Goal: Check status

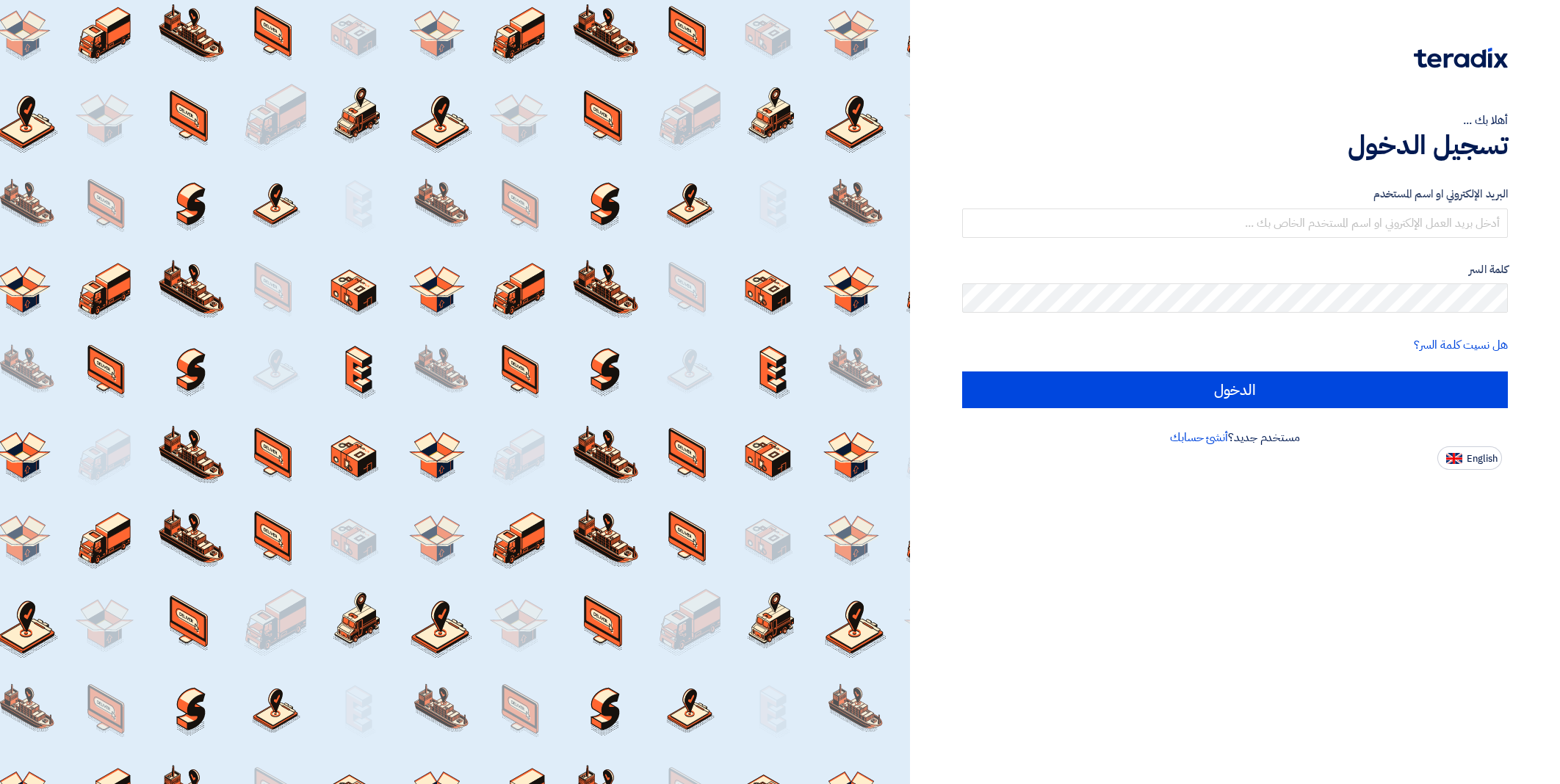
click at [1303, 224] on input "text" at bounding box center [1235, 223] width 545 height 29
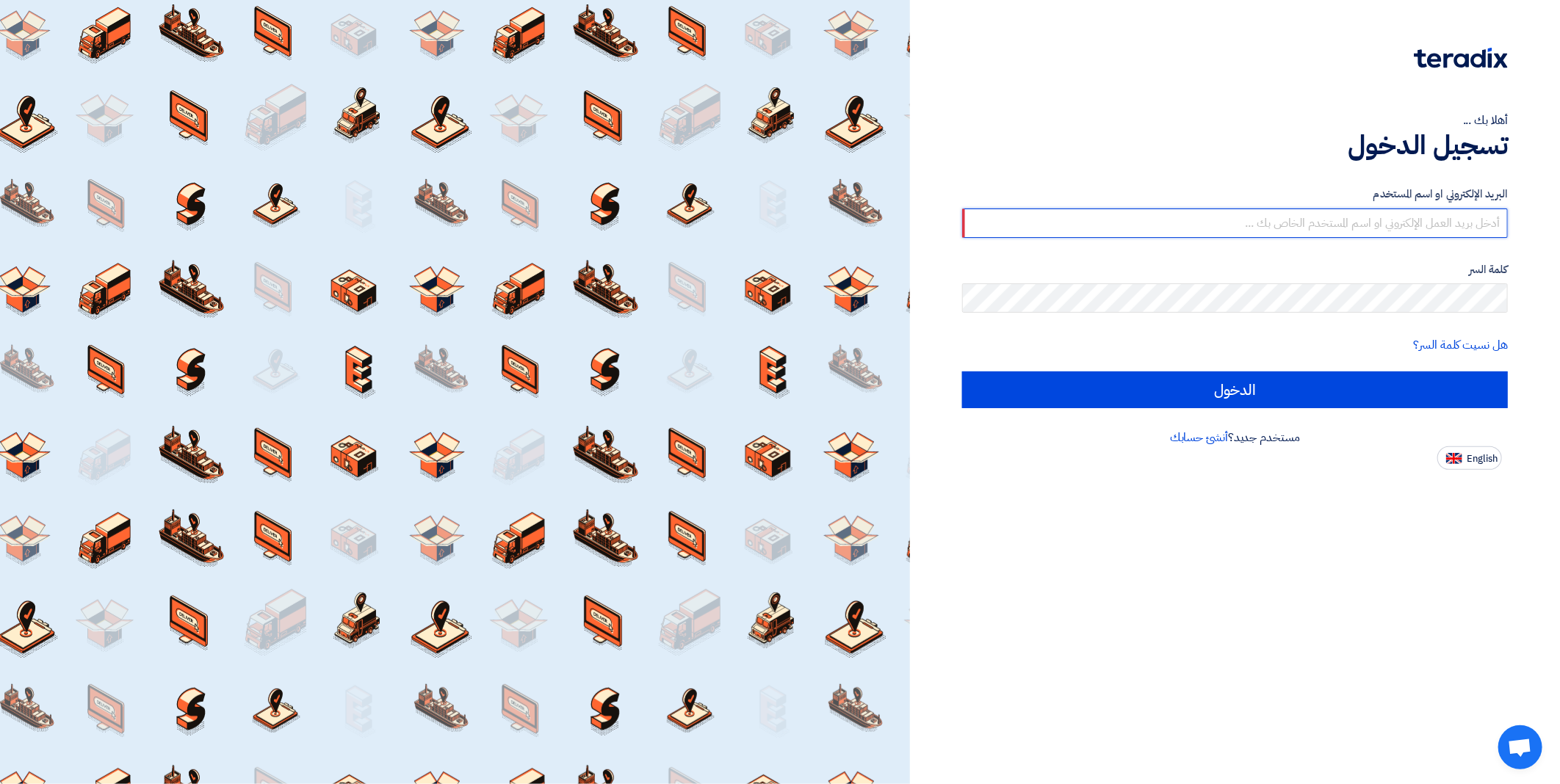
click at [1219, 218] on input "text" at bounding box center [1235, 223] width 545 height 29
paste input "[EMAIL_ADDRESS][DOMAIN_NAME]"
type input "[EMAIL_ADDRESS][DOMAIN_NAME]"
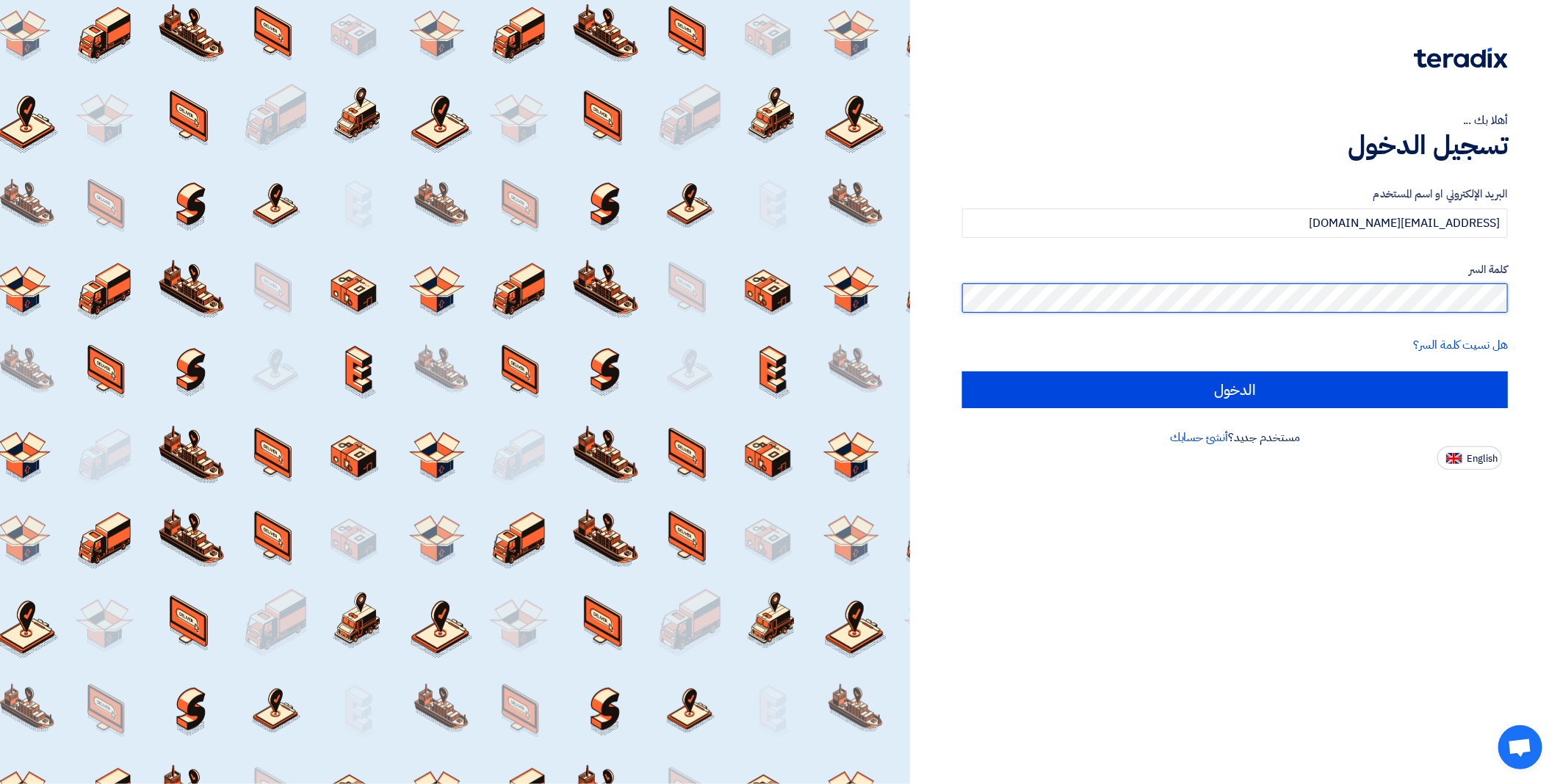
click at [962, 371] on input "الدخول" at bounding box center [1235, 389] width 545 height 37
type input "Sign in"
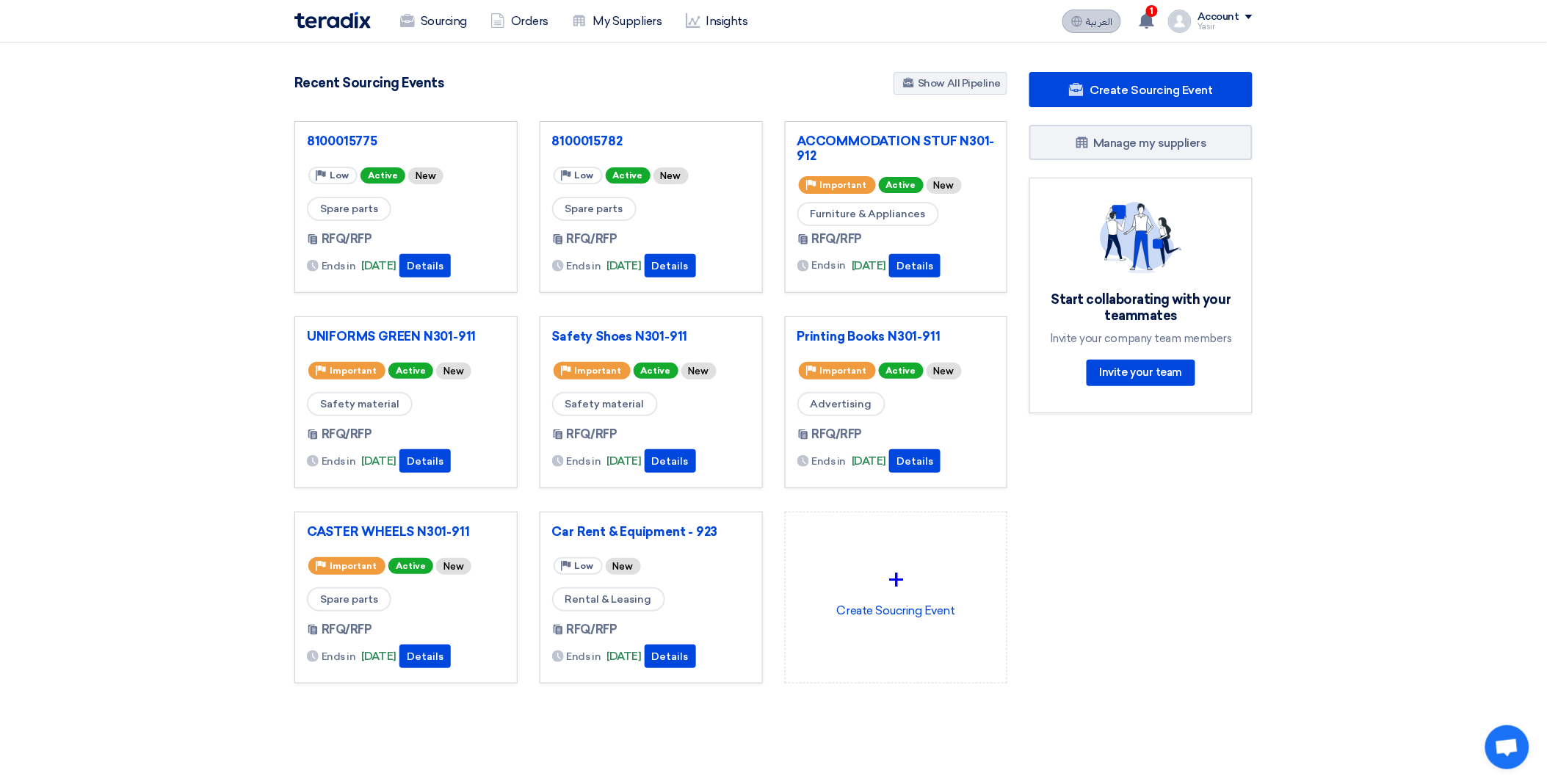
click at [1083, 18] on use at bounding box center [1077, 21] width 11 height 11
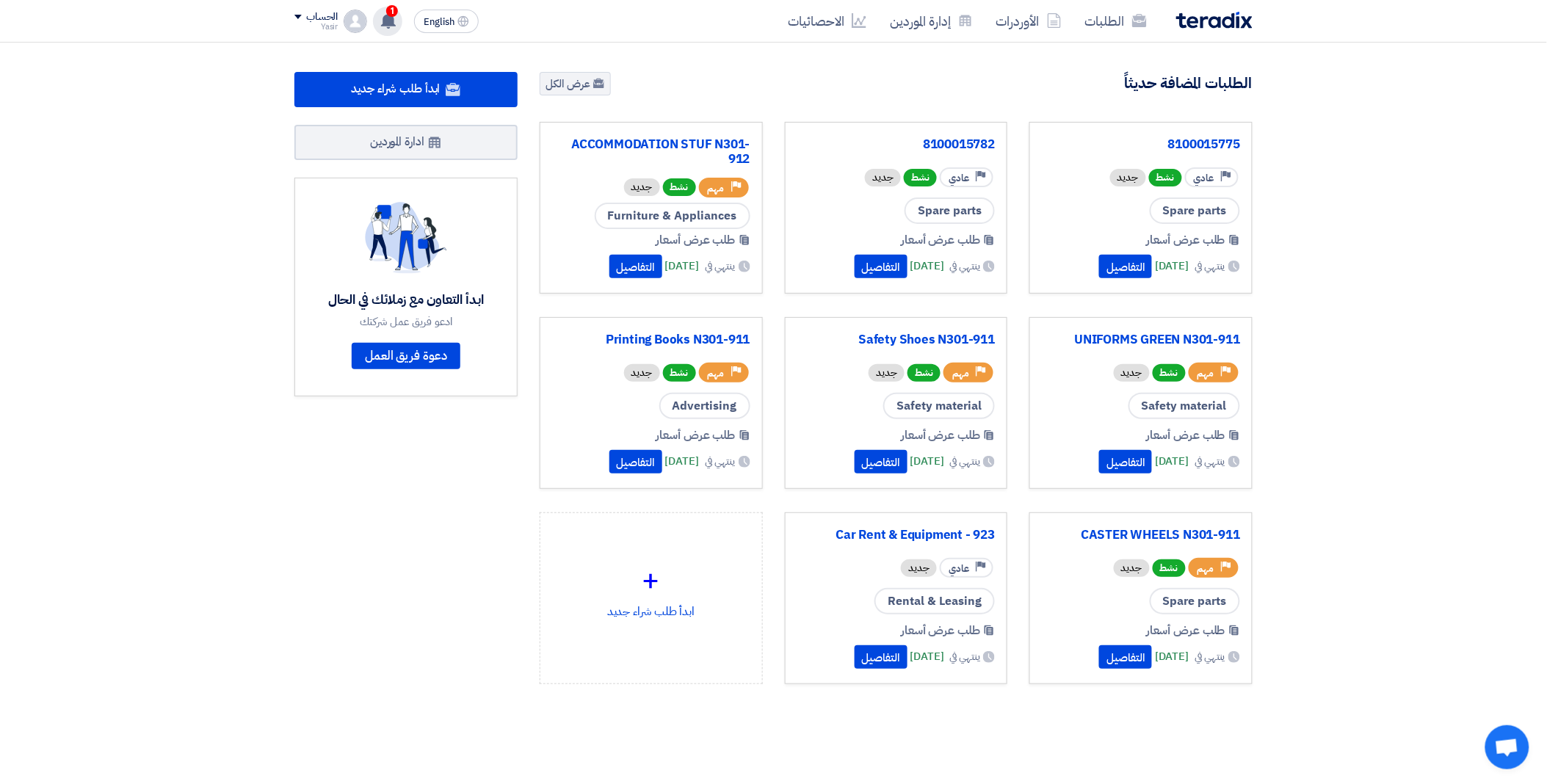
click at [379, 18] on div "1 You have a new offer for '8100015775' request with total price '680.8' 1 hour…" at bounding box center [388, 21] width 29 height 29
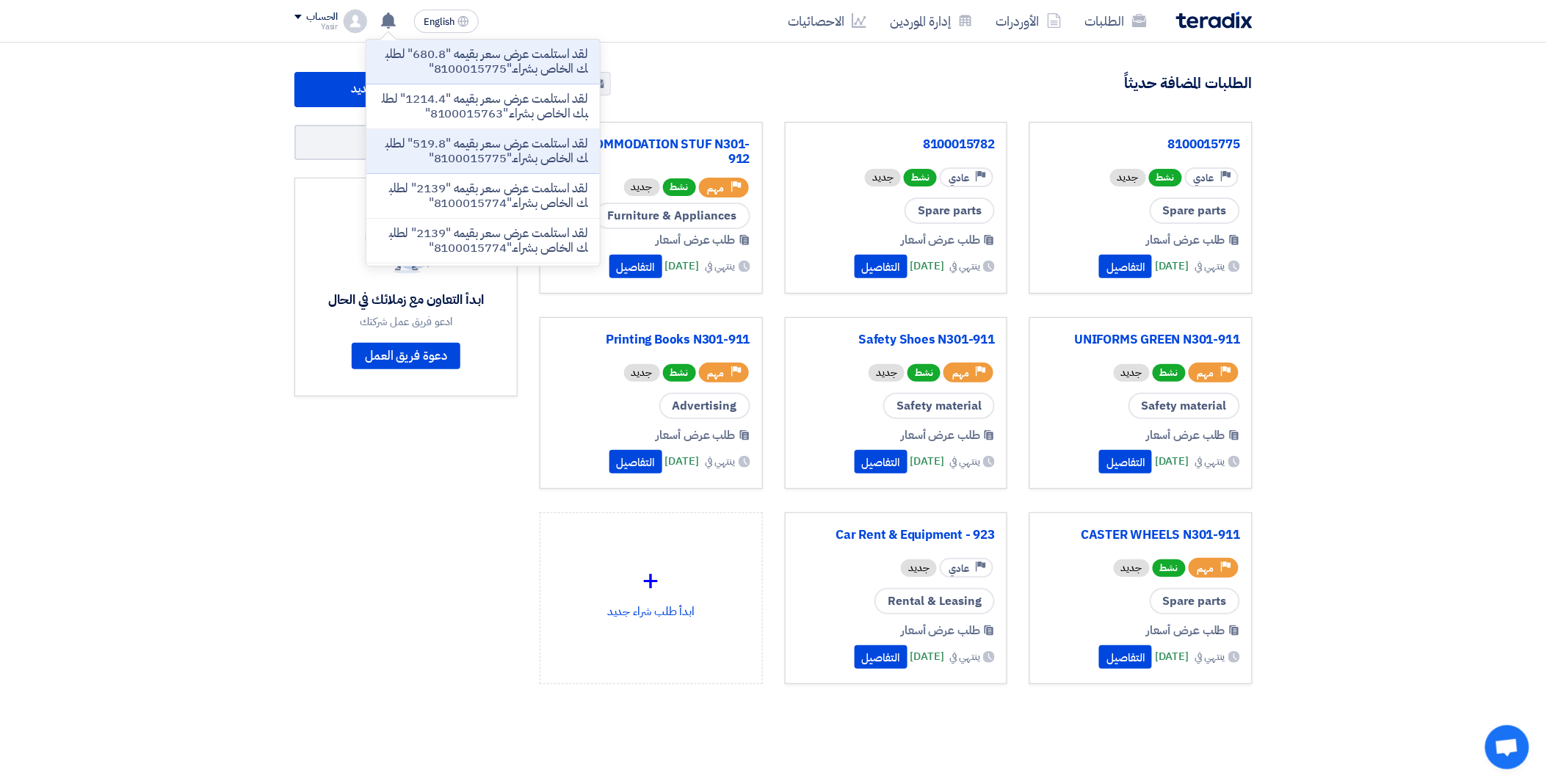
click at [1006, 75] on div "الطلبات المضافة حديثاً عرض الكل" at bounding box center [895, 85] width 713 height 27
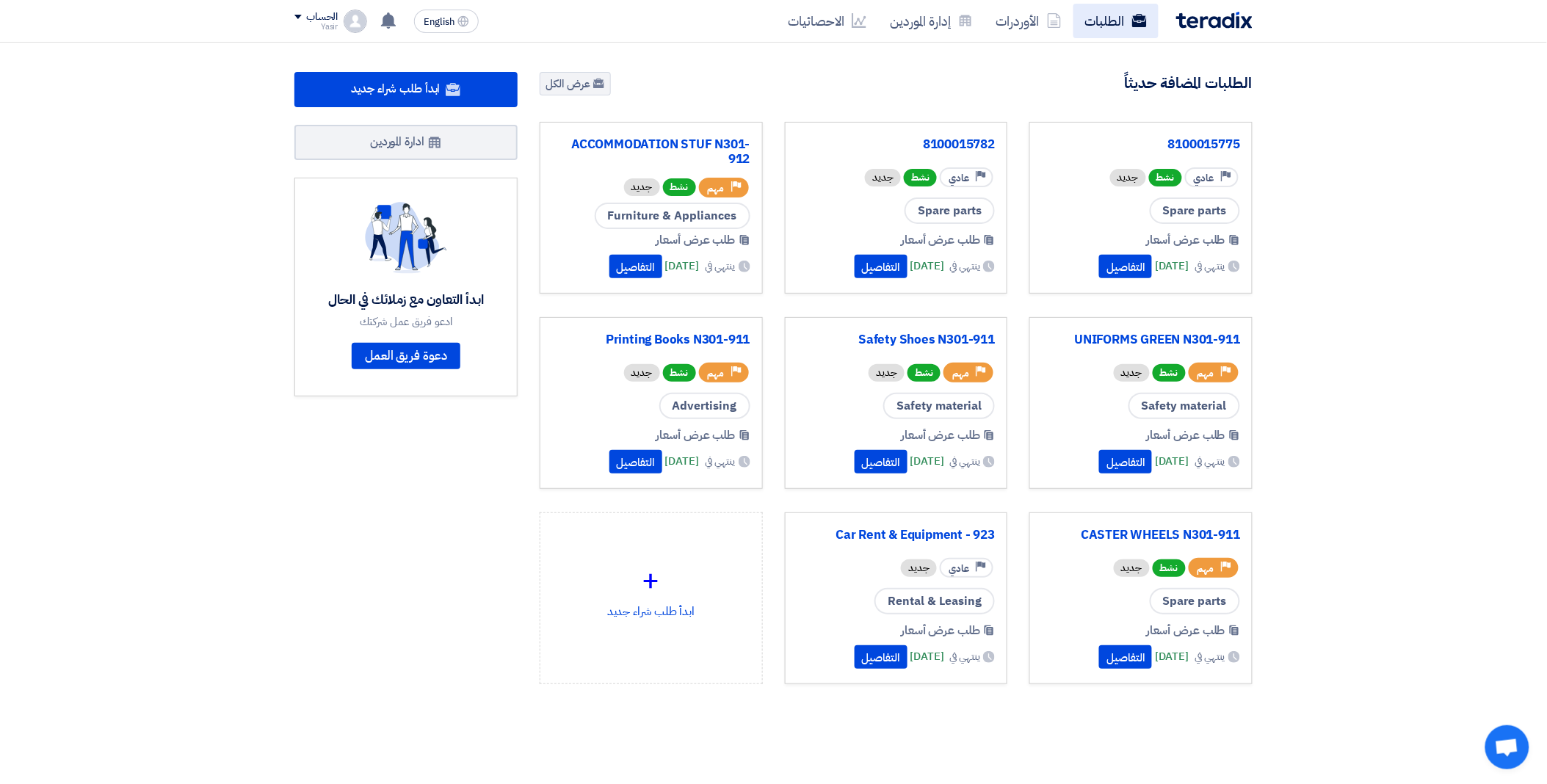
click at [1137, 15] on use at bounding box center [1139, 20] width 15 height 13
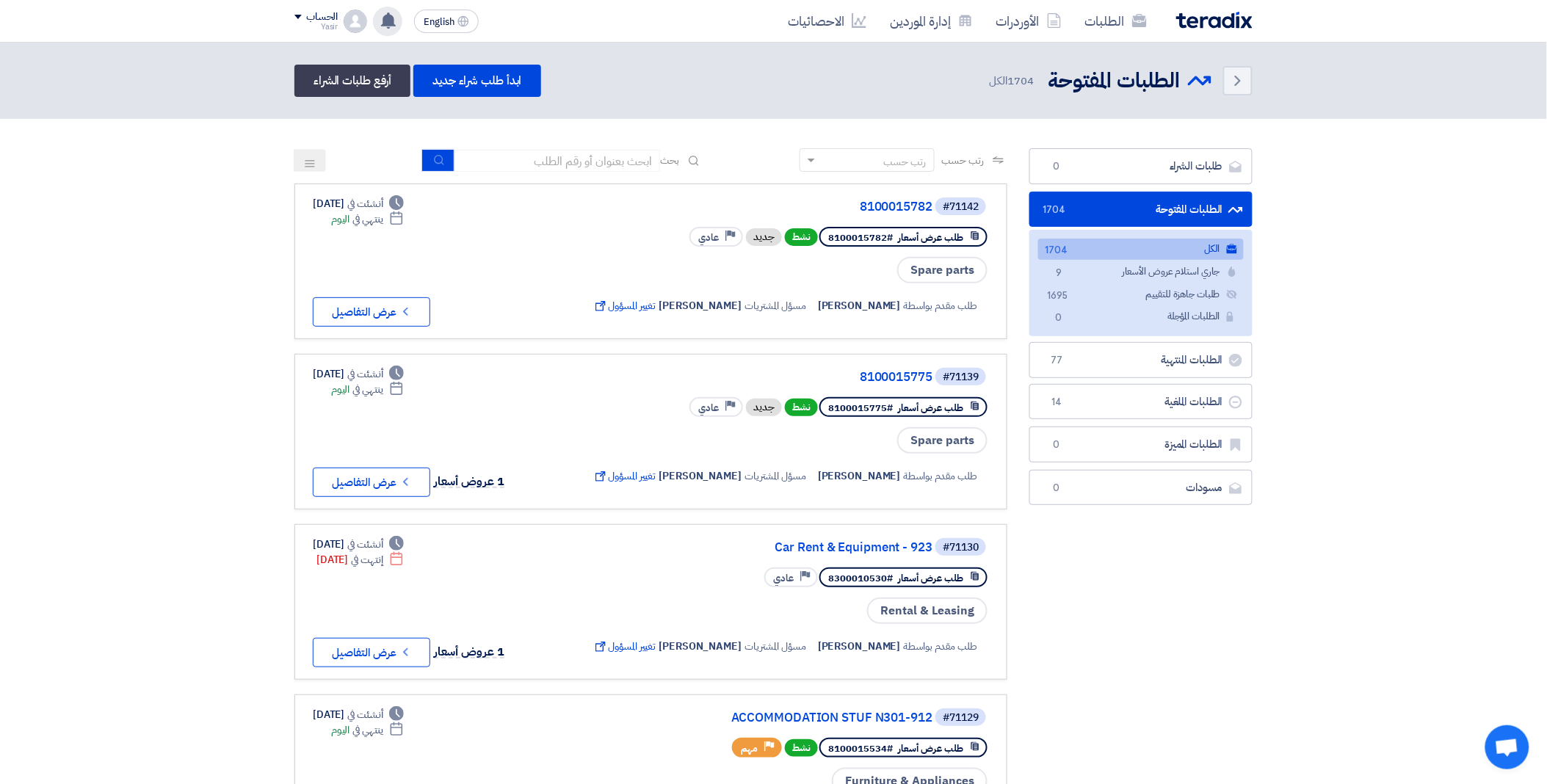
click at [390, 15] on use at bounding box center [388, 21] width 15 height 16
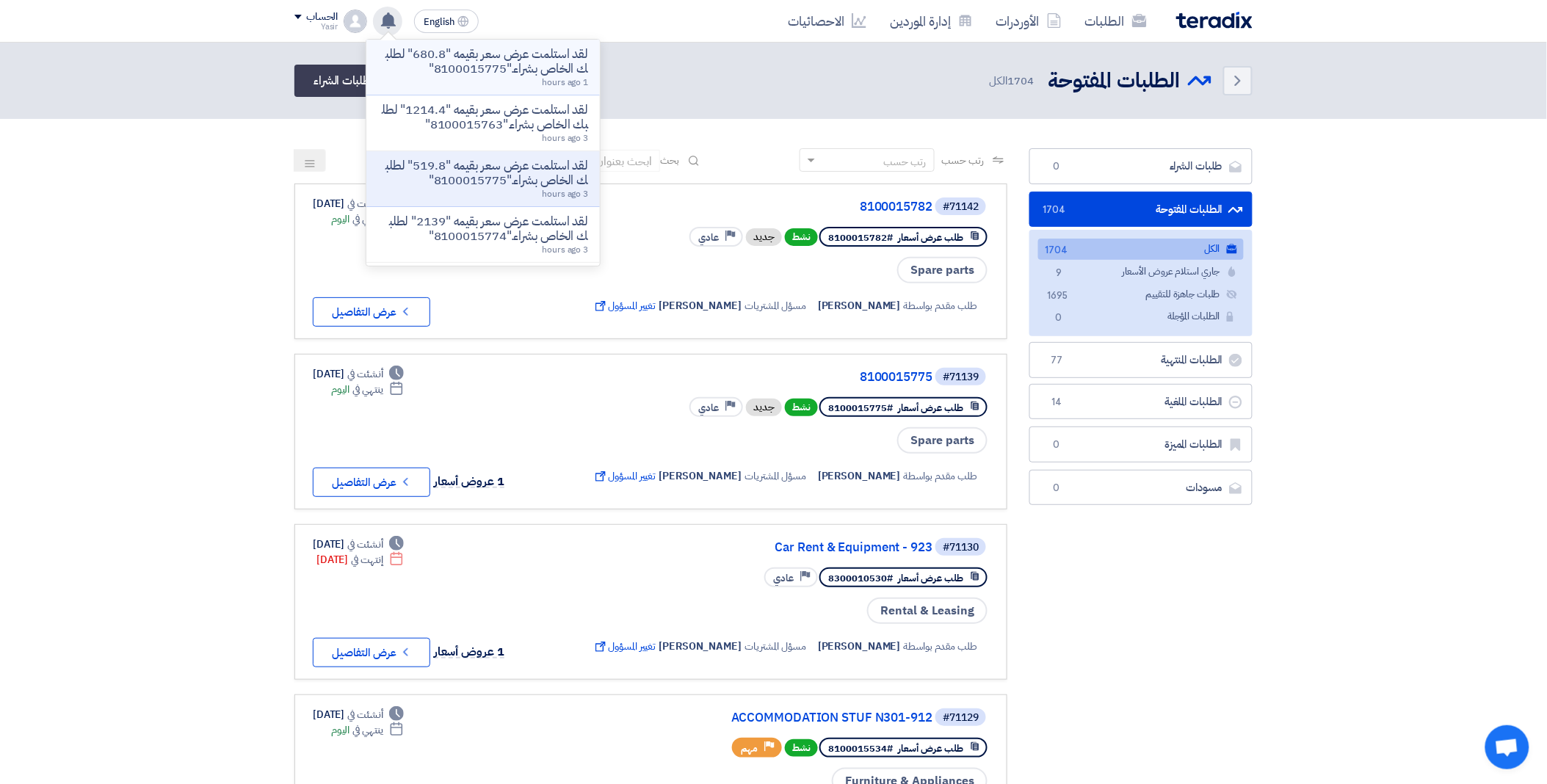
click at [431, 78] on div "لقد استلمت عرض سعر بقيمه "680.8" لطلبك الخاص بشراء."8100015775" 1 hours ago" at bounding box center [483, 67] width 210 height 40
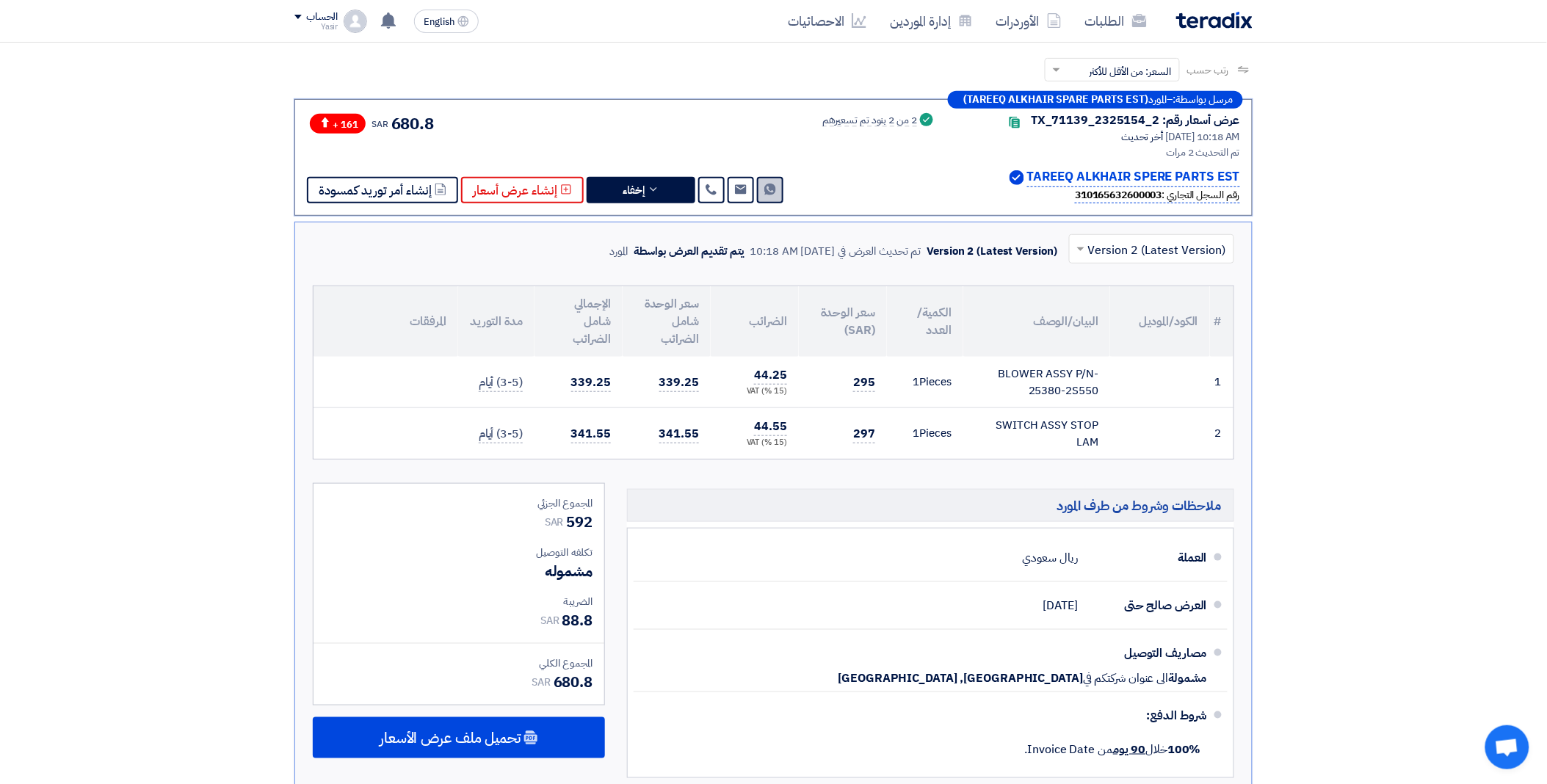
scroll to position [223, 0]
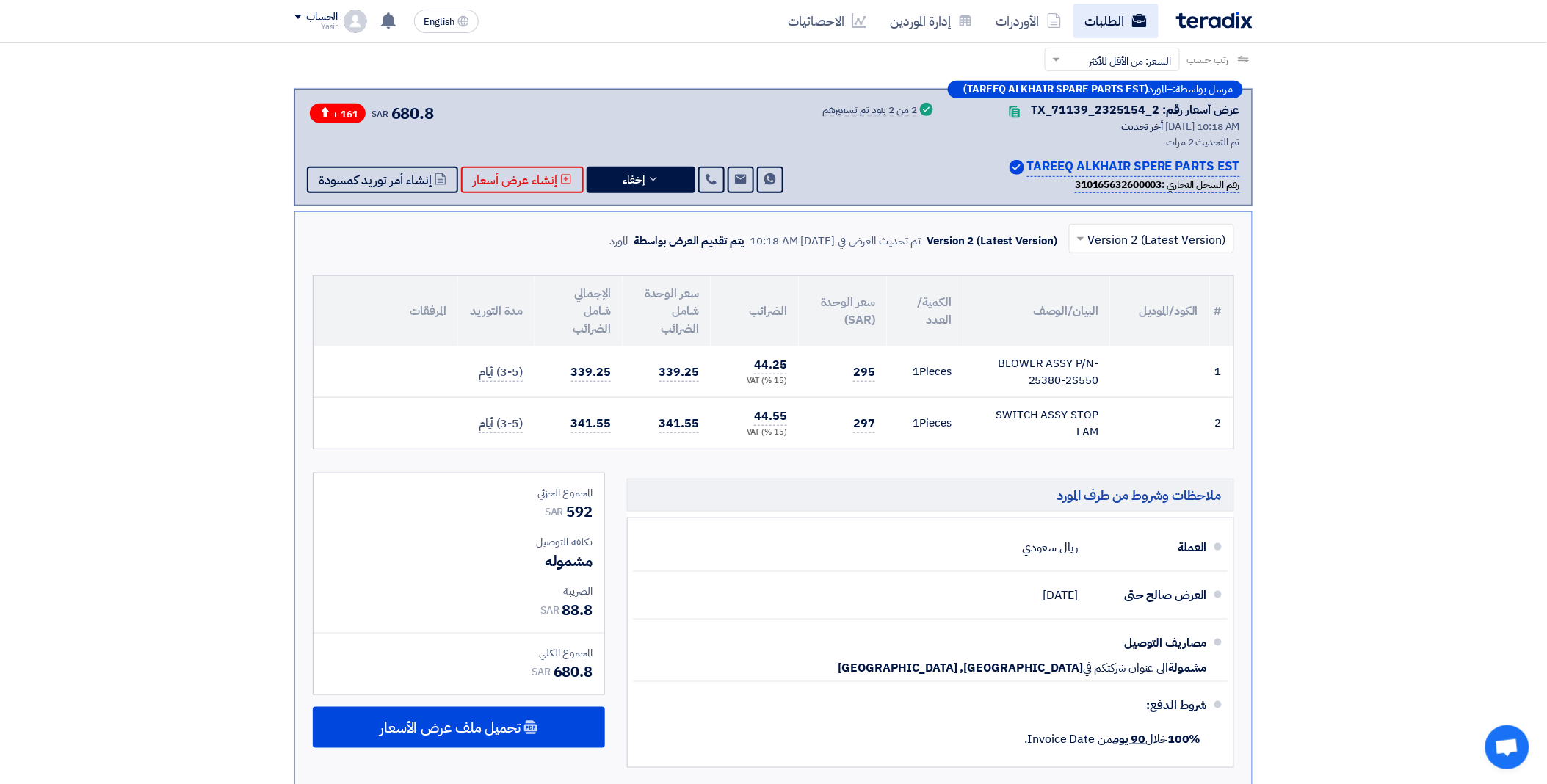
click at [1140, 23] on use at bounding box center [1139, 20] width 15 height 13
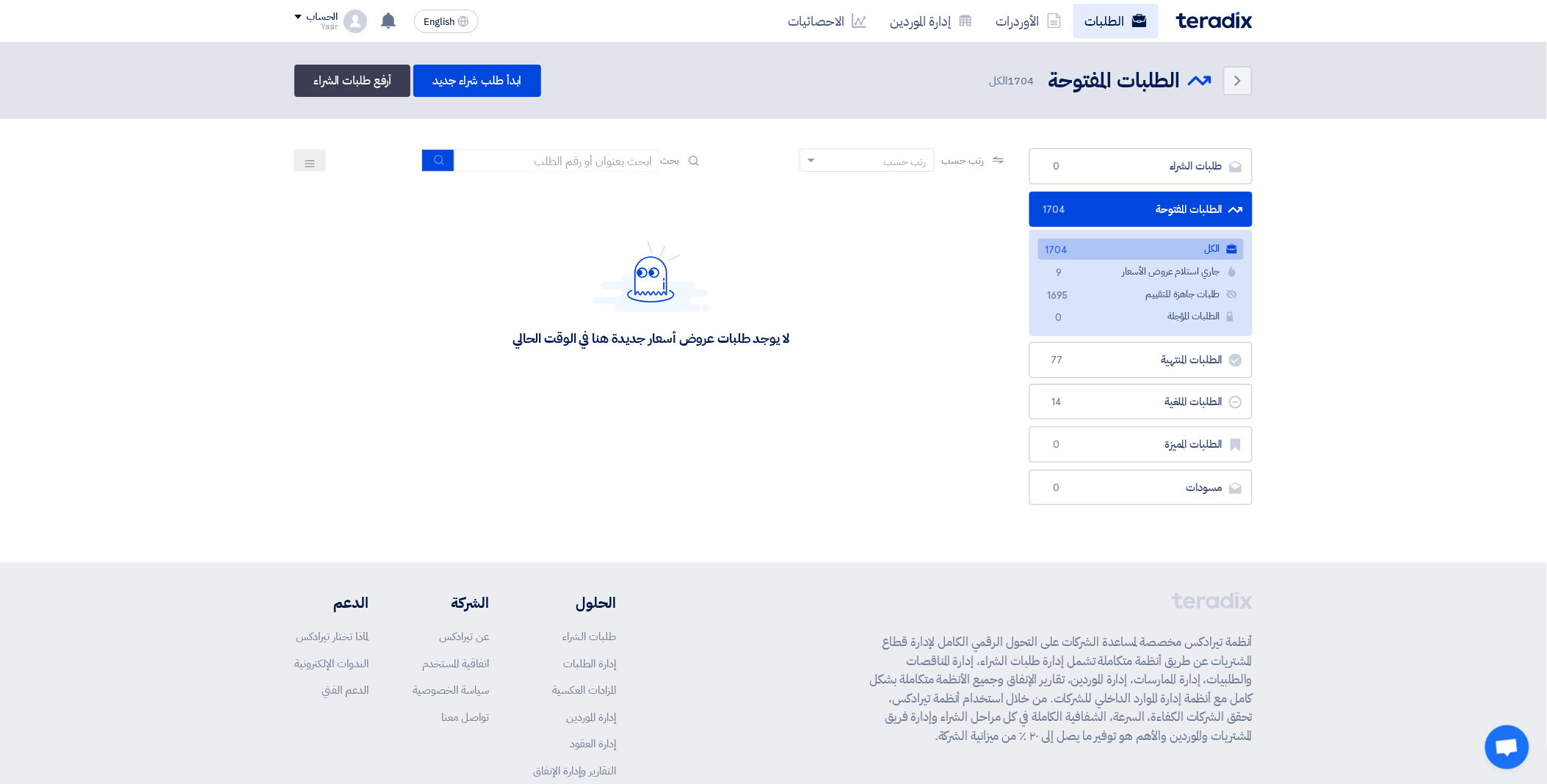
click at [1102, 16] on link "الطلبات" at bounding box center [1116, 21] width 85 height 34
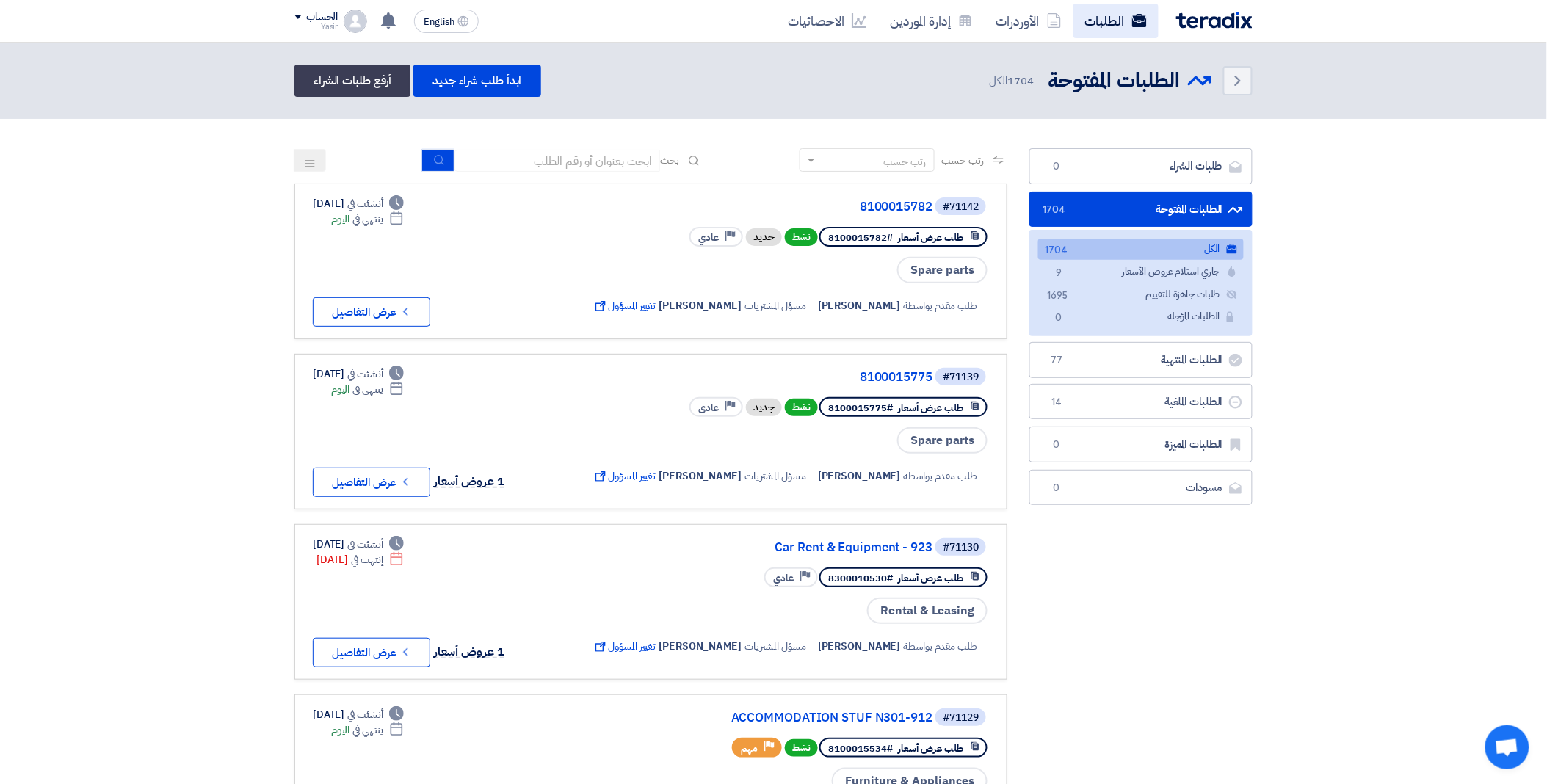
click at [1098, 10] on link "الطلبات" at bounding box center [1116, 21] width 85 height 34
